Goal: Navigation & Orientation: Find specific page/section

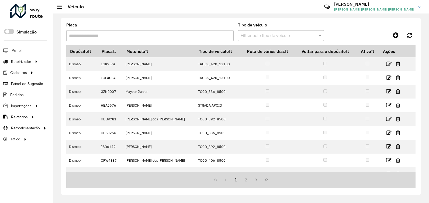
click at [333, 9] on icon at bounding box center [328, 7] width 12 height 12
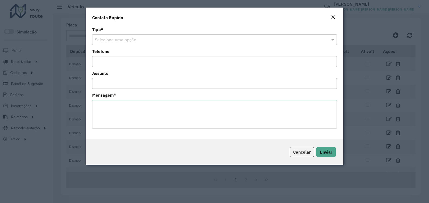
click at [334, 16] on em "Close" at bounding box center [333, 17] width 4 height 4
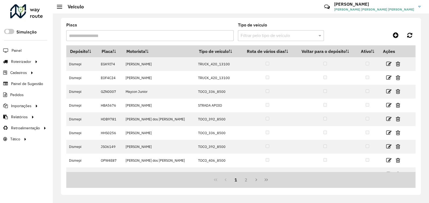
click at [37, 15] on div at bounding box center [26, 11] width 33 height 14
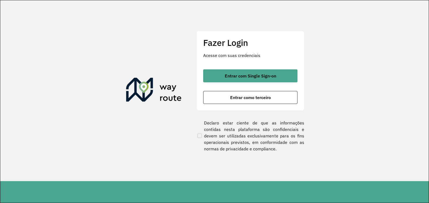
click at [276, 88] on div "Entrar com Single Sign-on Entrar como terceiro" at bounding box center [250, 86] width 94 height 35
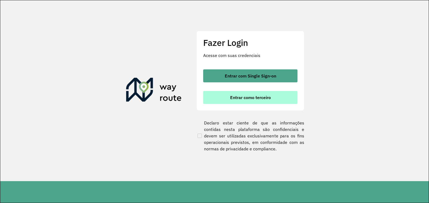
click at [270, 98] on span "Entrar como terceiro" at bounding box center [250, 97] width 41 height 4
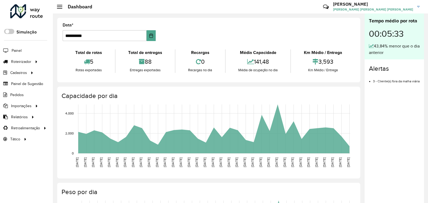
click at [315, 4] on div "Críticas? Dúvidas? Elogios? Sugestões? Entre em contato conosco!" at bounding box center [286, 9] width 56 height 15
click at [399, 10] on span "[PERSON_NAME] [PERSON_NAME] [PERSON_NAME]" at bounding box center [373, 9] width 80 height 5
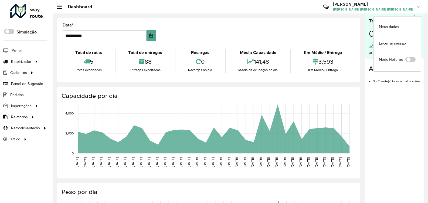
click at [266, 19] on div "**********" at bounding box center [208, 50] width 303 height 64
